Goal: Transaction & Acquisition: Obtain resource

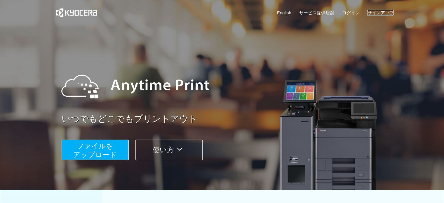
click at [387, 13] on link "サインアップ" at bounding box center [380, 13] width 26 height 6
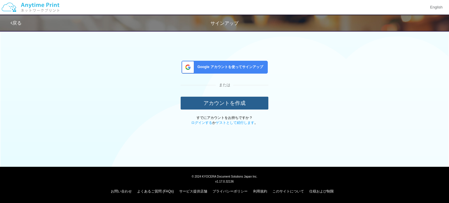
click at [250, 101] on button "アカウントを作成" at bounding box center [225, 103] width 88 height 13
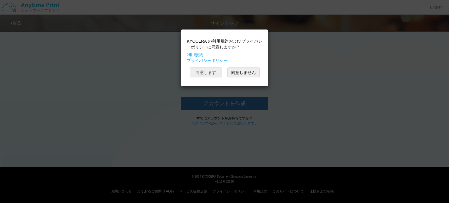
drag, startPoint x: 218, startPoint y: 74, endPoint x: 228, endPoint y: 75, distance: 10.9
click at [218, 73] on button "同意します" at bounding box center [206, 72] width 32 height 10
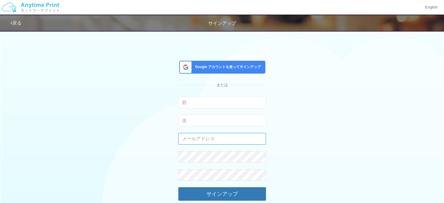
type input "[EMAIL_ADDRESS][DOMAIN_NAME]"
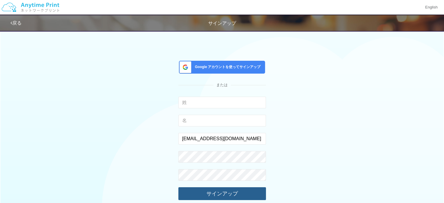
drag, startPoint x: 246, startPoint y: 191, endPoint x: 257, endPoint y: 190, distance: 11.8
click at [246, 191] on button "サインアップ" at bounding box center [222, 193] width 88 height 13
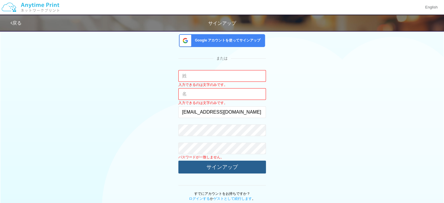
scroll to position [8, 0]
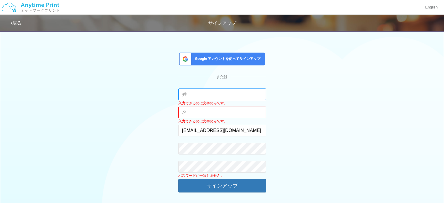
click at [222, 95] on input "text" at bounding box center [222, 95] width 88 height 12
click at [246, 60] on span "Google アカウントを使ってサインアップ" at bounding box center [227, 58] width 68 height 5
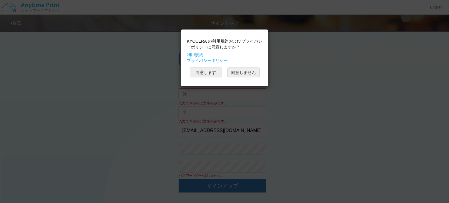
click at [238, 71] on button "同意しません" at bounding box center [243, 72] width 32 height 10
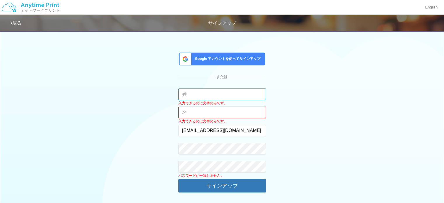
drag, startPoint x: 216, startPoint y: 96, endPoint x: 219, endPoint y: 99, distance: 4.5
click at [216, 96] on input "text" at bounding box center [222, 95] width 88 height 12
type input "[PERSON_NAME]"
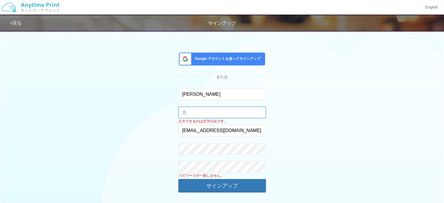
click at [216, 116] on input "text" at bounding box center [222, 113] width 88 height 12
type input "[PERSON_NAME]"
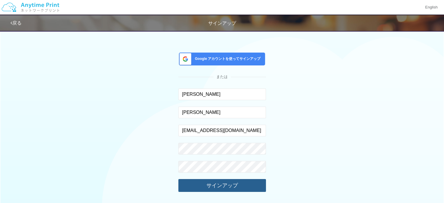
click at [238, 189] on button "サインアップ" at bounding box center [222, 185] width 88 height 13
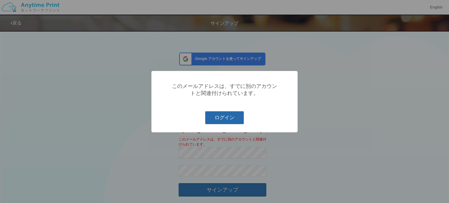
click at [229, 116] on button "ログイン" at bounding box center [224, 117] width 39 height 13
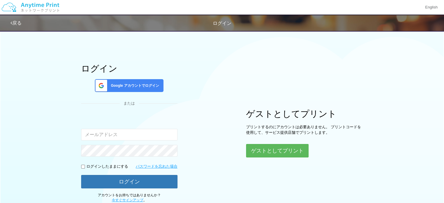
type input "[EMAIL_ADDRESS][DOMAIN_NAME]"
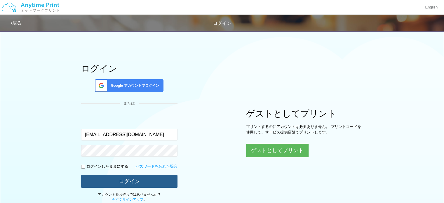
click at [162, 181] on button "ログイン" at bounding box center [129, 181] width 96 height 13
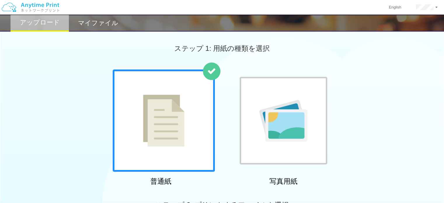
click at [167, 140] on img at bounding box center [163, 121] width 41 height 52
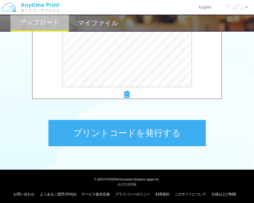
scroll to position [241, 0]
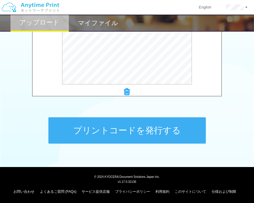
click at [195, 131] on button "プリントコードを発行する" at bounding box center [127, 130] width 158 height 26
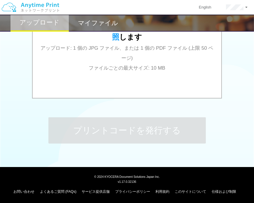
scroll to position [0, 0]
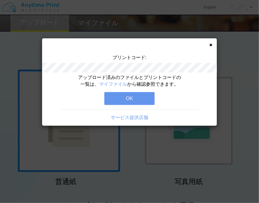
click at [142, 97] on button "OK" at bounding box center [129, 98] width 50 height 13
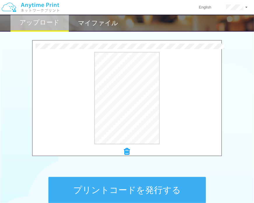
scroll to position [204, 0]
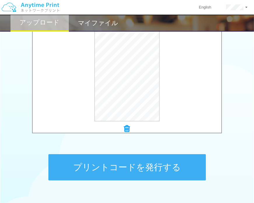
drag, startPoint x: 190, startPoint y: 159, endPoint x: 198, endPoint y: 160, distance: 8.5
click at [190, 159] on button "プリントコードを発行する" at bounding box center [127, 167] width 158 height 26
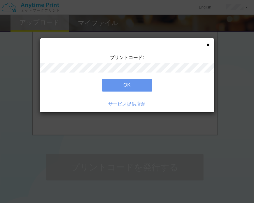
scroll to position [0, 0]
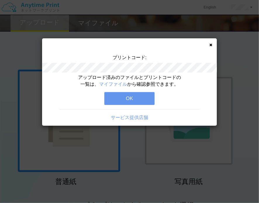
drag, startPoint x: 139, startPoint y: 101, endPoint x: 257, endPoint y: 89, distance: 118.0
click at [140, 101] on button "OK" at bounding box center [129, 98] width 50 height 13
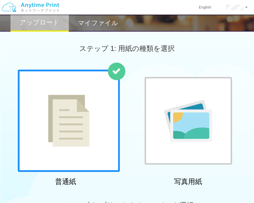
click at [138, 184] on h2 "写真用紙" at bounding box center [189, 182] width 102 height 8
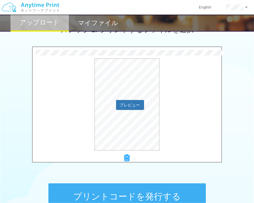
scroll to position [241, 0]
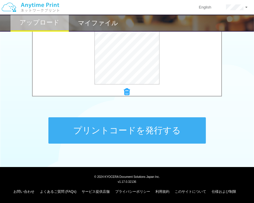
click at [160, 133] on button "プリントコードを発行する" at bounding box center [127, 130] width 158 height 26
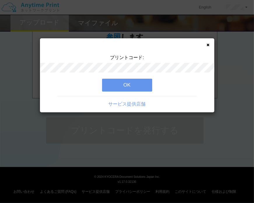
scroll to position [0, 0]
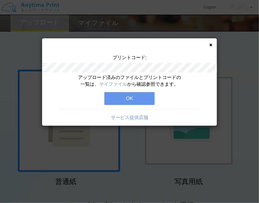
click at [133, 96] on button "OK" at bounding box center [129, 98] width 50 height 13
